Goal: Transaction & Acquisition: Subscribe to service/newsletter

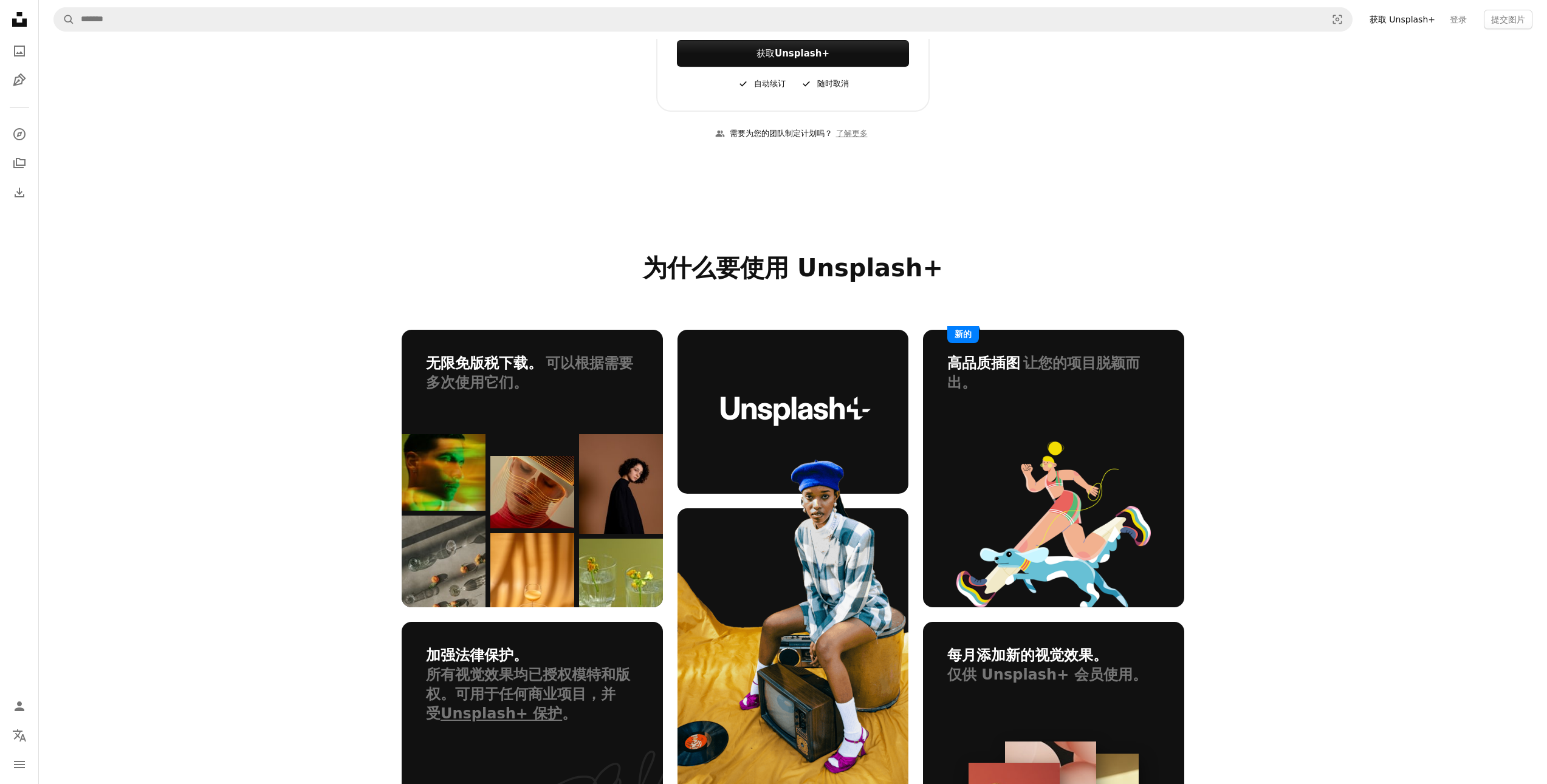
scroll to position [505, 0]
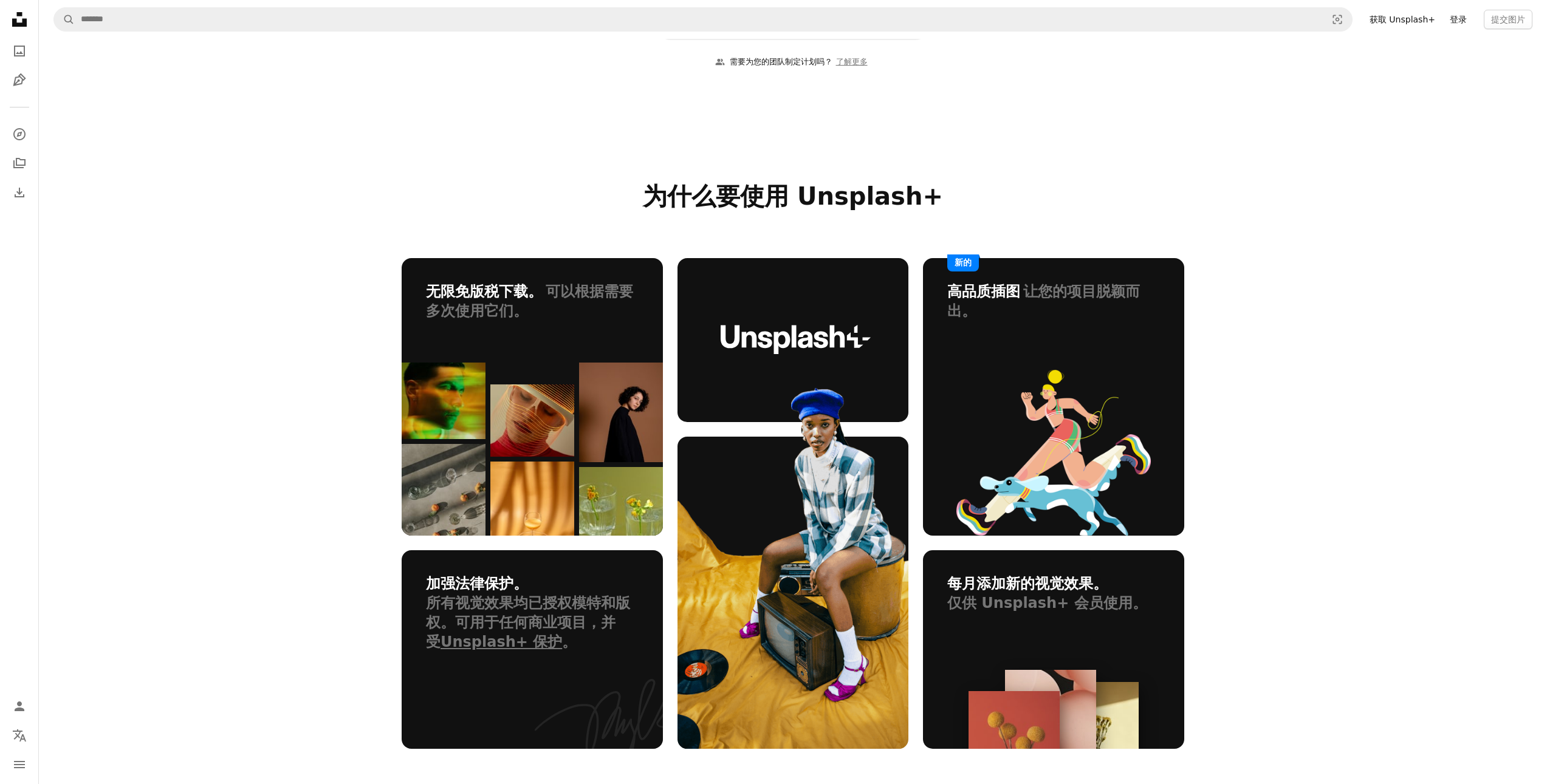
click at [1456, 20] on font "登录" at bounding box center [1458, 19] width 17 height 10
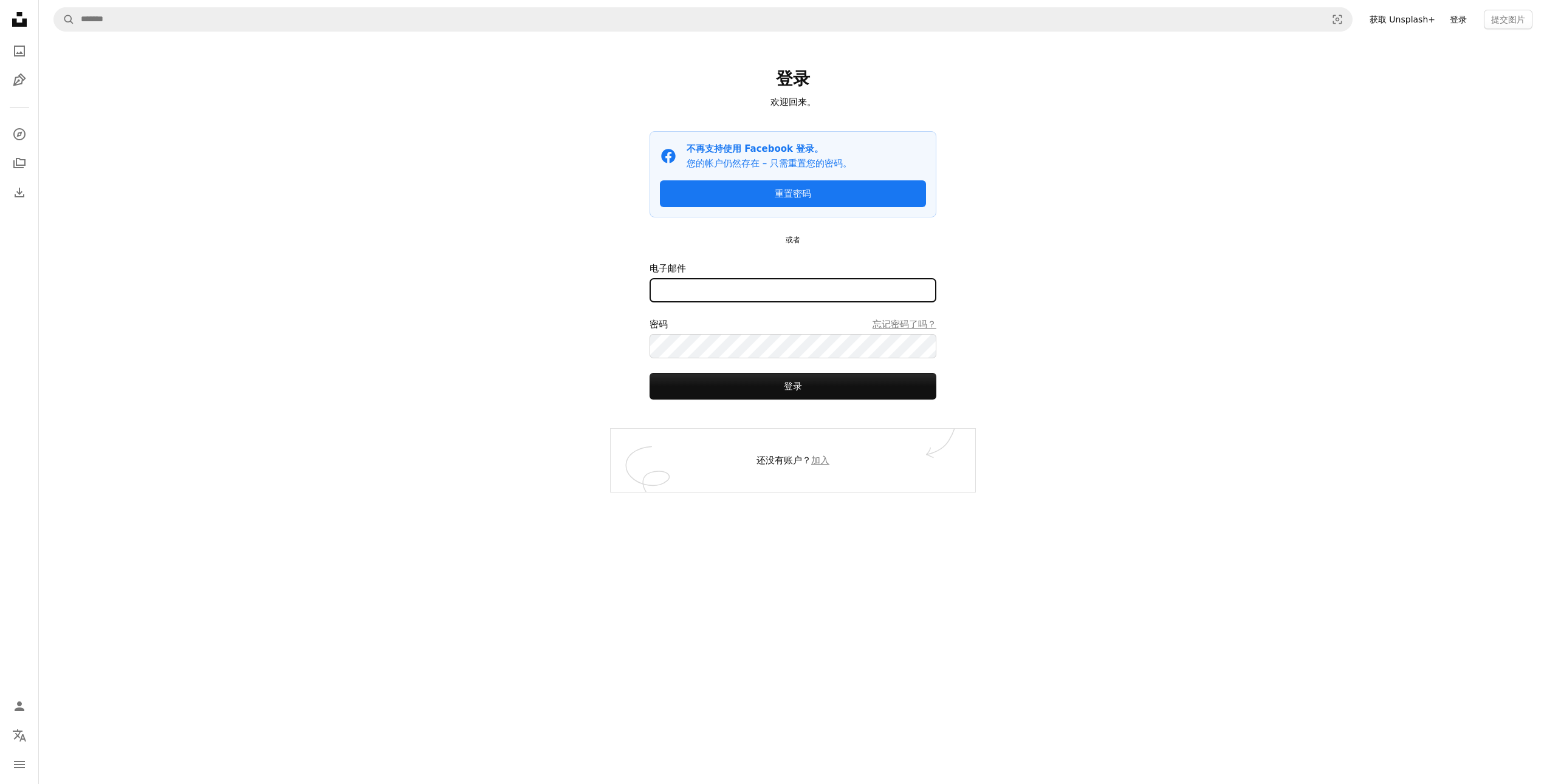
type input "**********"
click at [821, 387] on button "登录" at bounding box center [792, 386] width 286 height 27
